Goal: Task Accomplishment & Management: Use online tool/utility

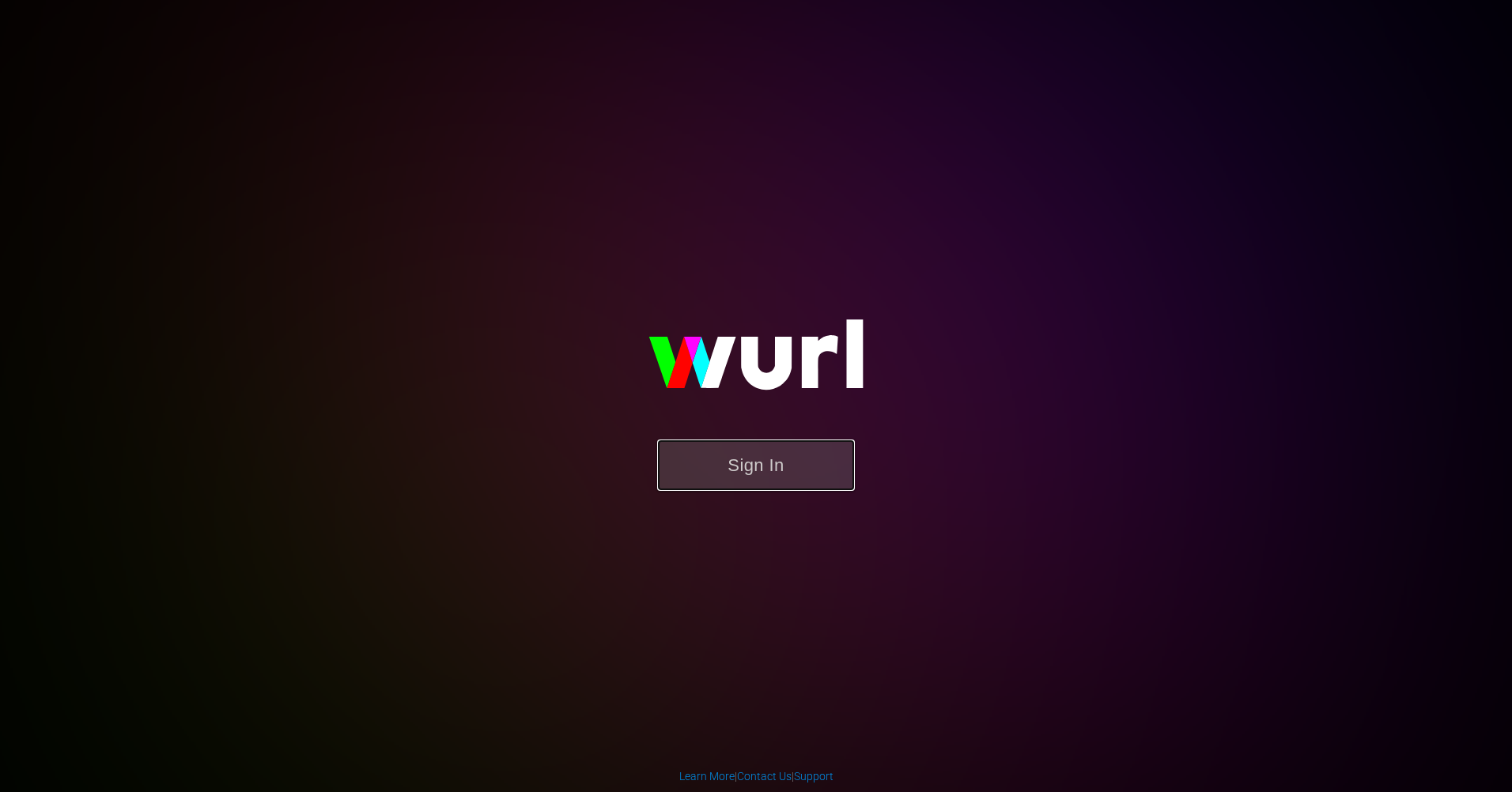
click at [791, 460] on button "Sign In" at bounding box center [756, 465] width 198 height 52
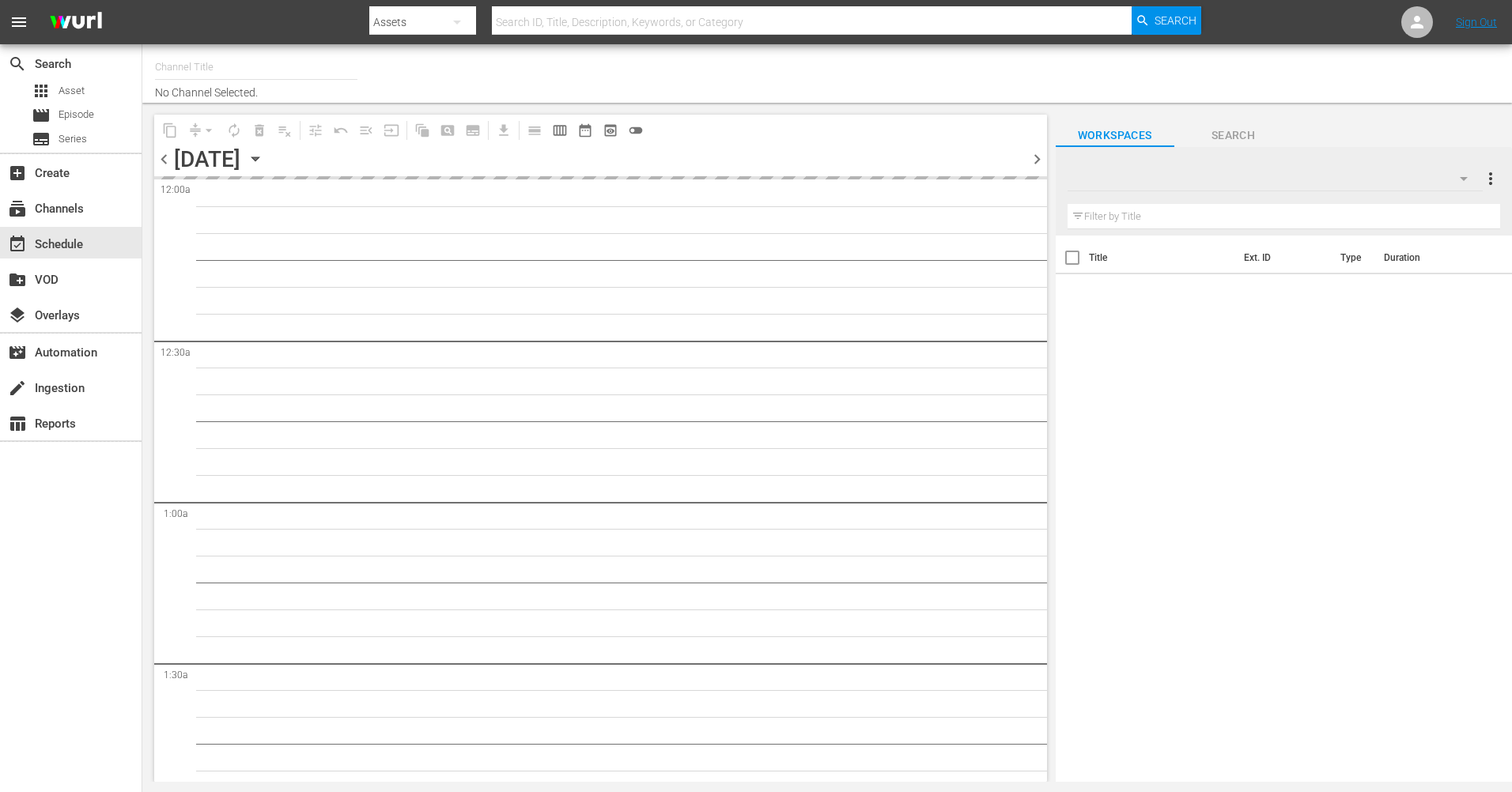
type input "The Film Detective (1847)"
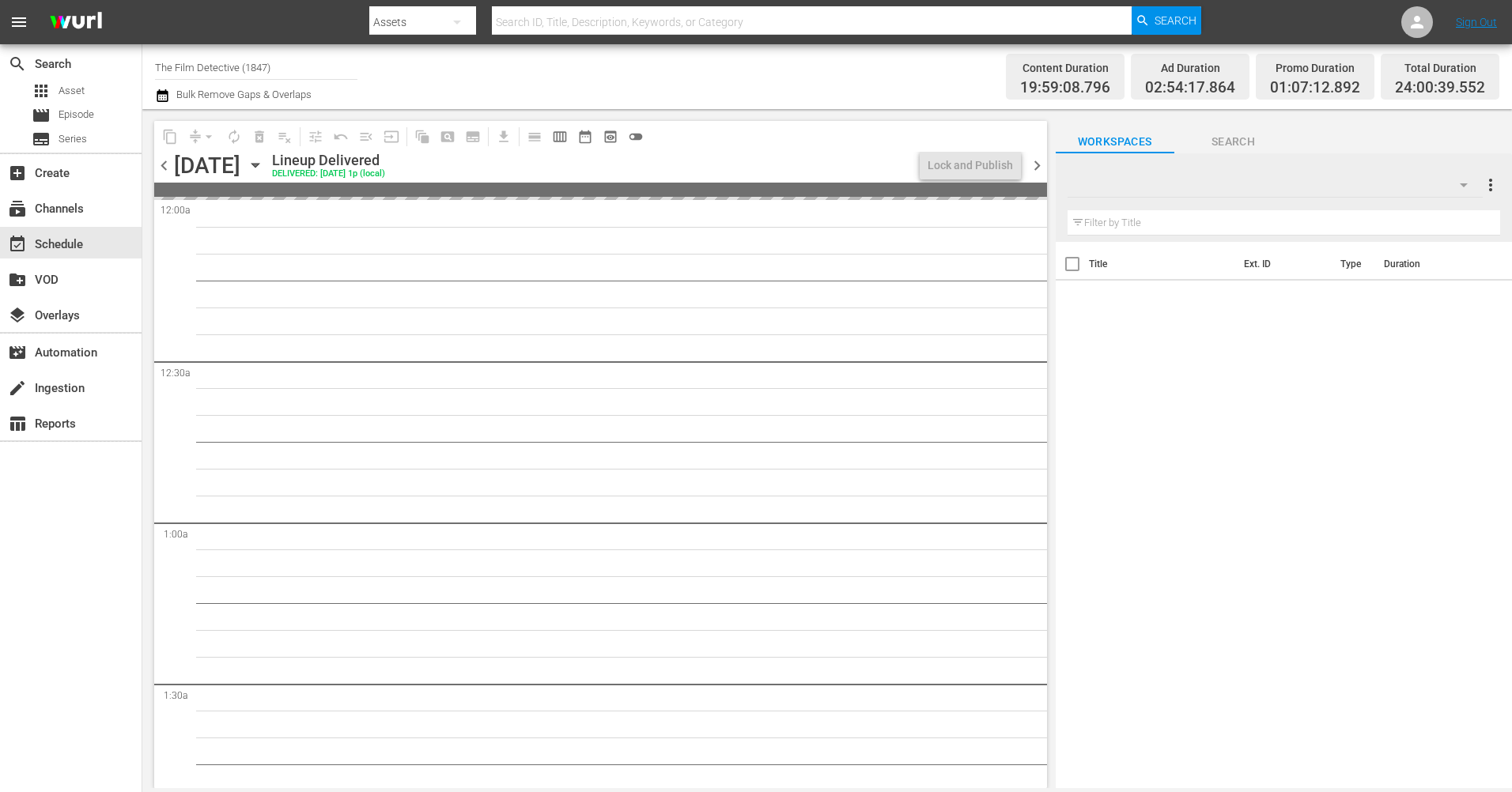
click at [264, 162] on icon "button" at bounding box center [255, 165] width 17 height 17
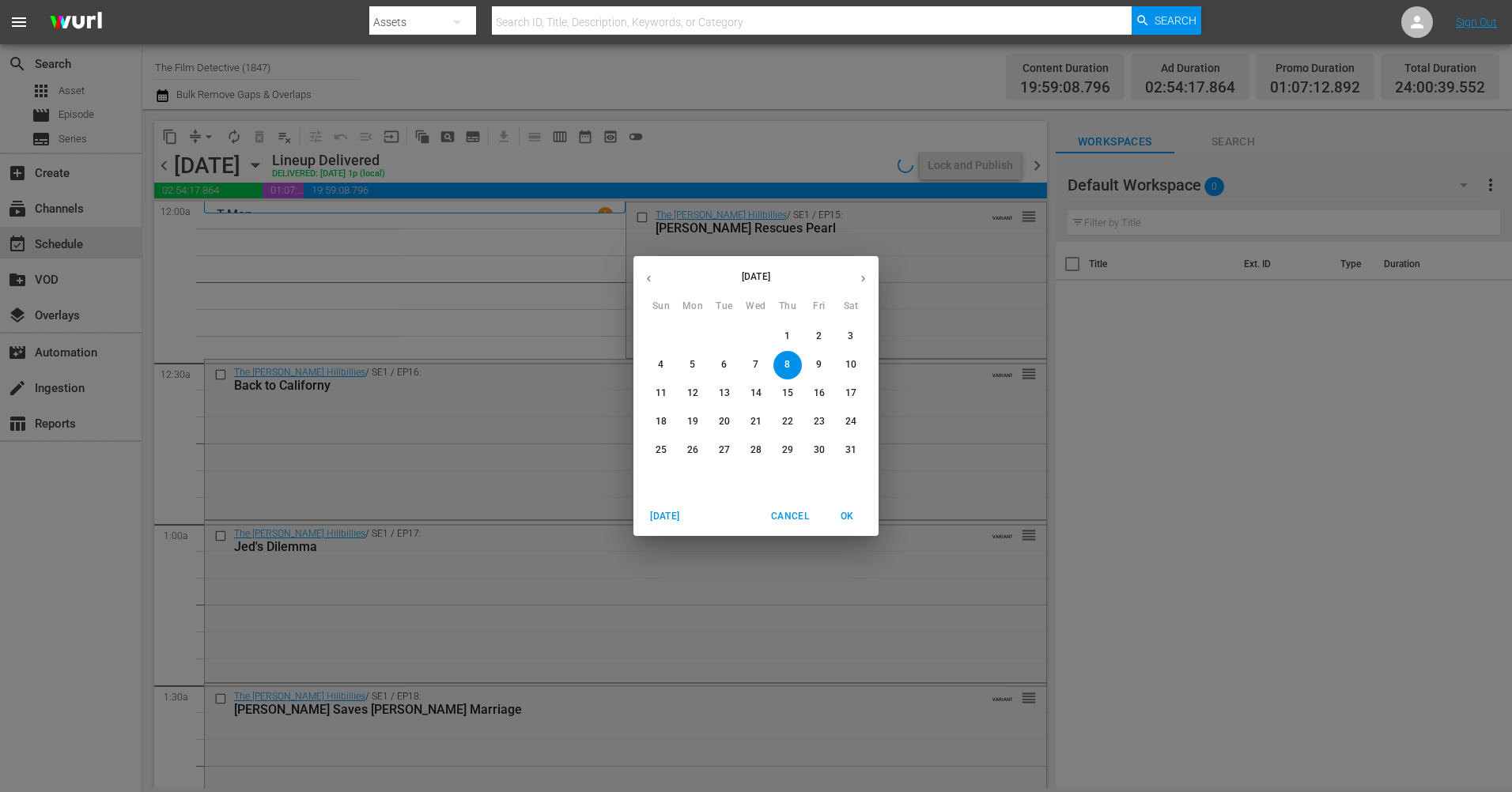
click at [859, 287] on button "button" at bounding box center [863, 279] width 31 height 31
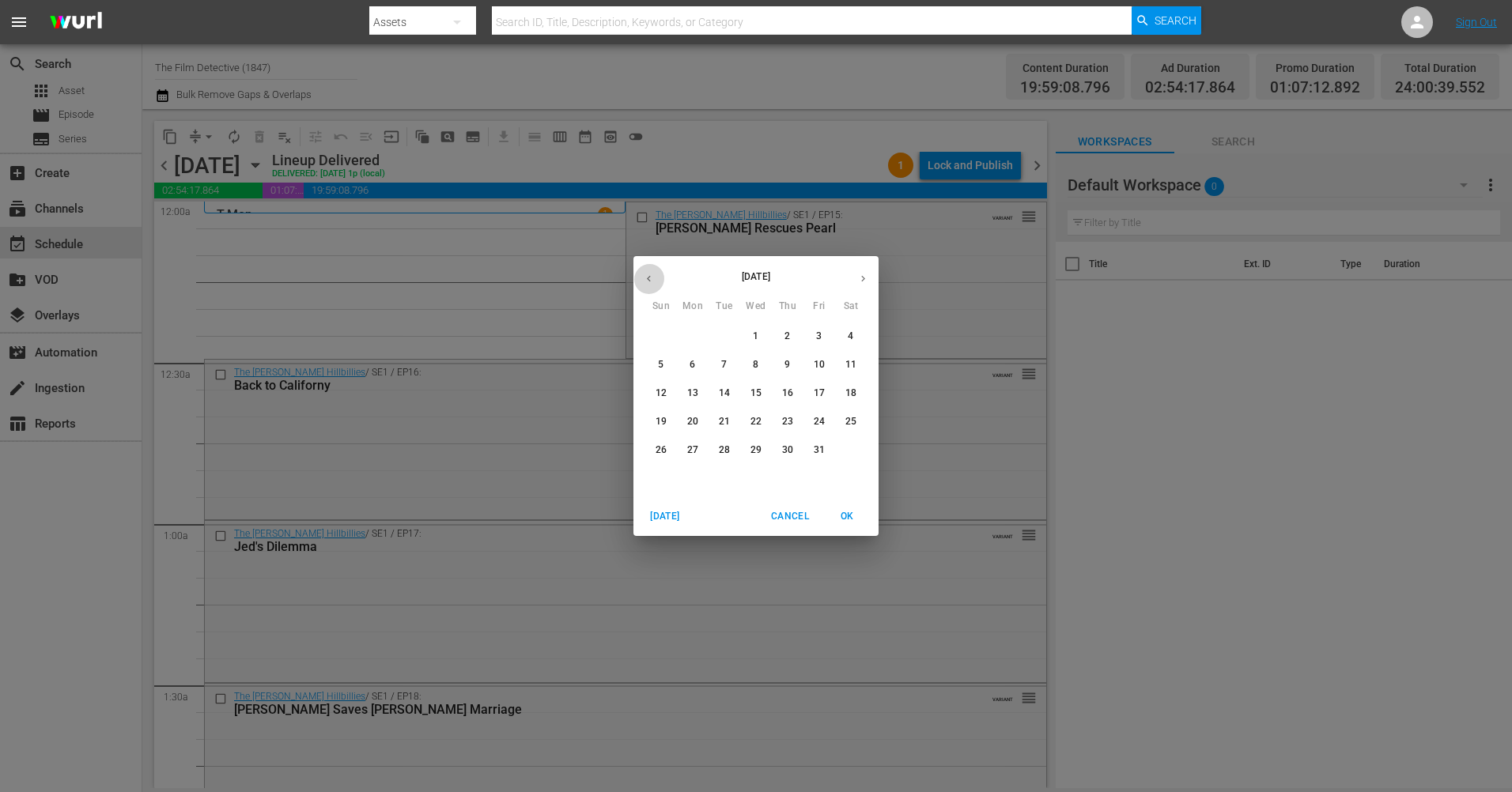
click at [649, 281] on icon "button" at bounding box center [649, 279] width 11 height 11
click at [767, 421] on span "24" at bounding box center [756, 421] width 29 height 13
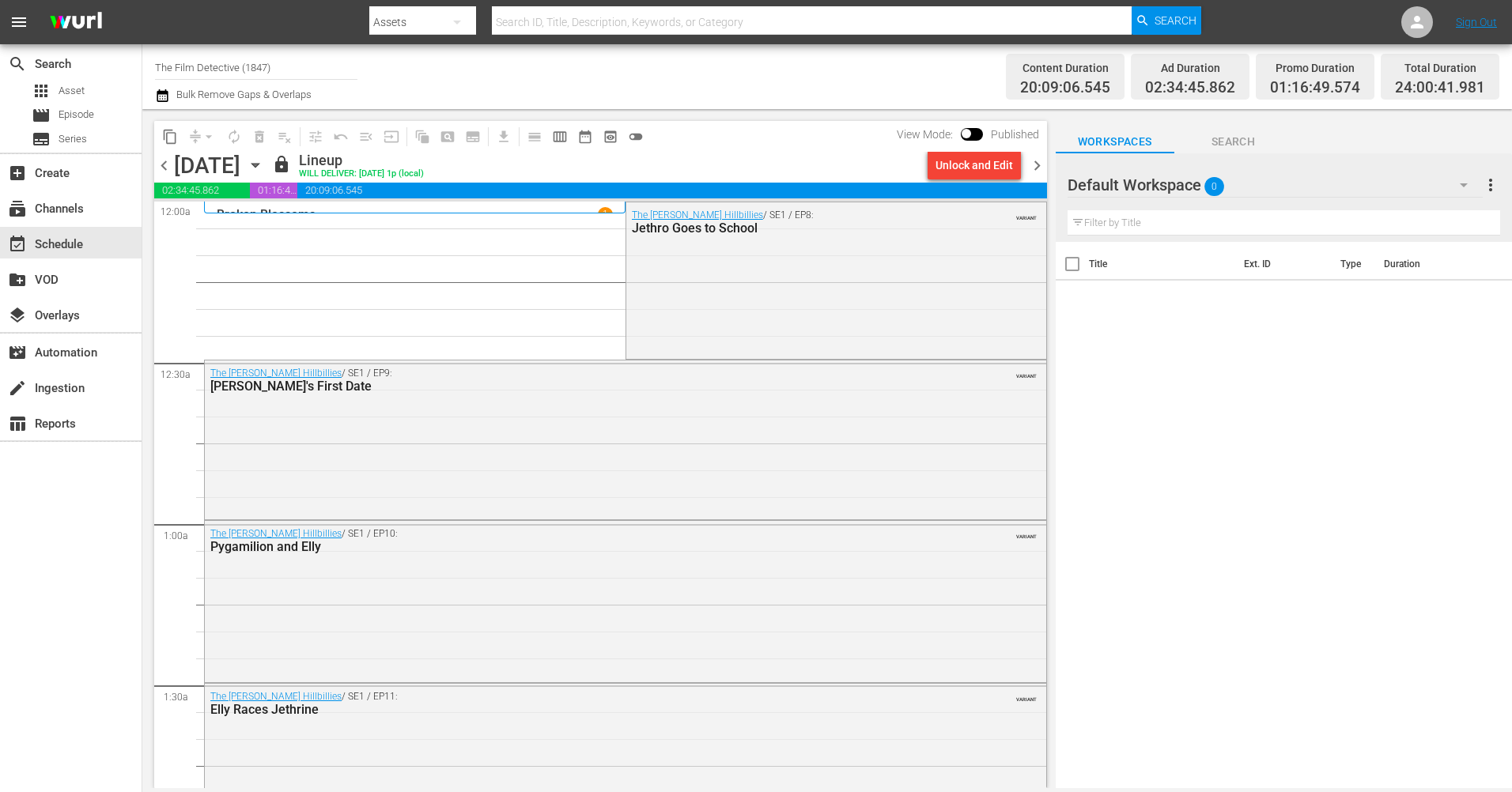
click at [1034, 162] on span "chevron_right" at bounding box center [1037, 165] width 20 height 20
click at [1033, 162] on span "chevron_right" at bounding box center [1037, 165] width 20 height 20
click at [1041, 163] on span "chevron_right" at bounding box center [1037, 165] width 20 height 20
